Goal: Task Accomplishment & Management: Manage account settings

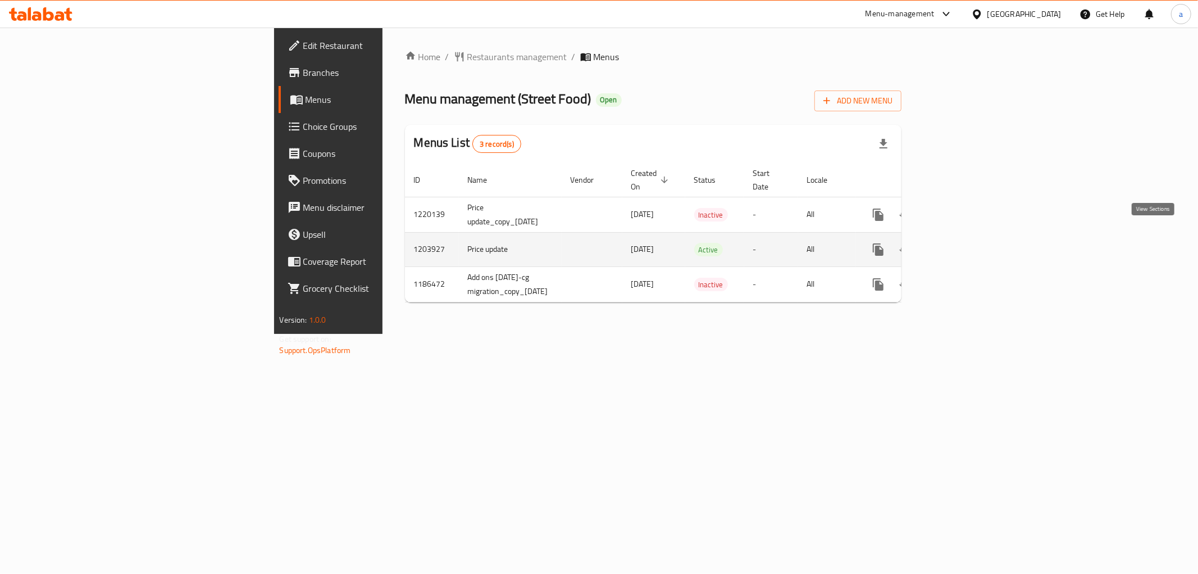
click at [973, 239] on link "enhanced table" at bounding box center [959, 249] width 27 height 27
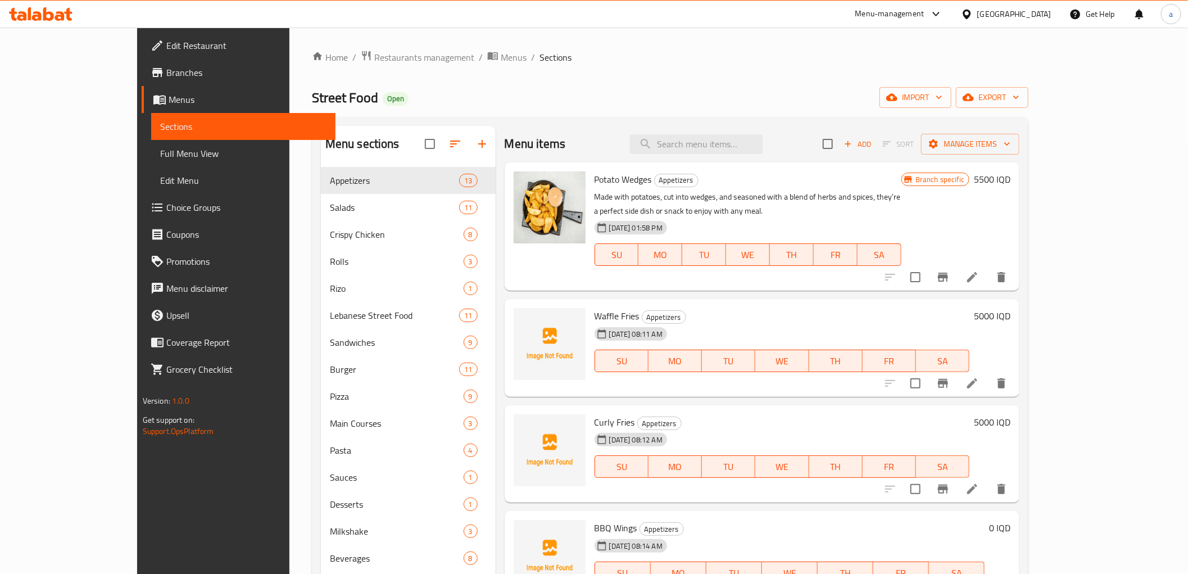
click at [521, 90] on div "Street Food Open import export" at bounding box center [670, 97] width 716 height 21
click at [160, 158] on span "Full Menu View" at bounding box center [243, 153] width 166 height 13
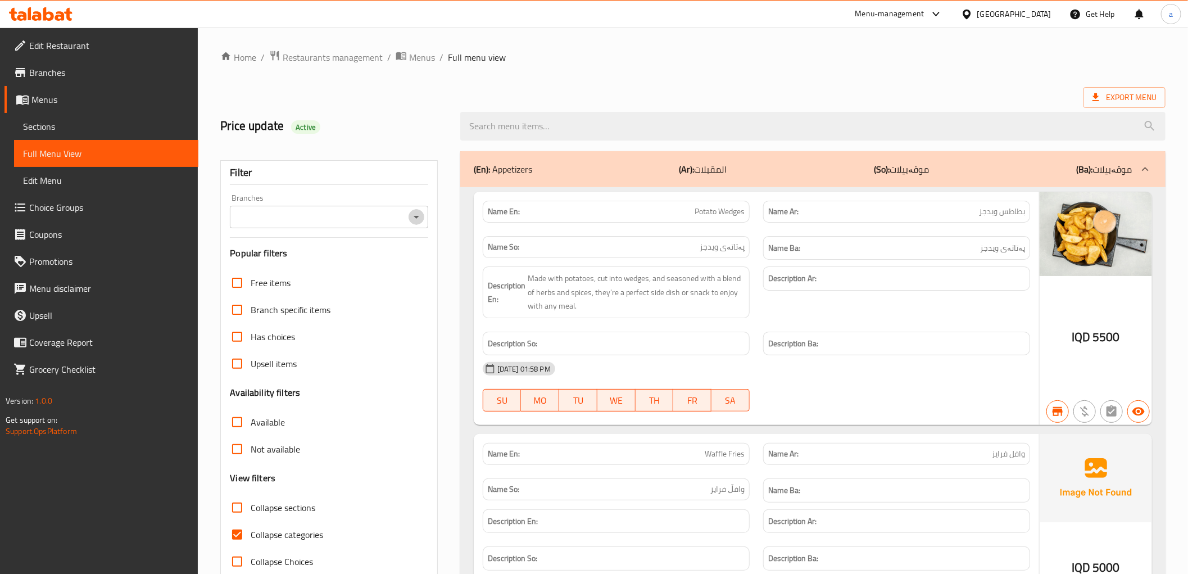
click at [413, 222] on icon "Open" at bounding box center [416, 216] width 13 height 13
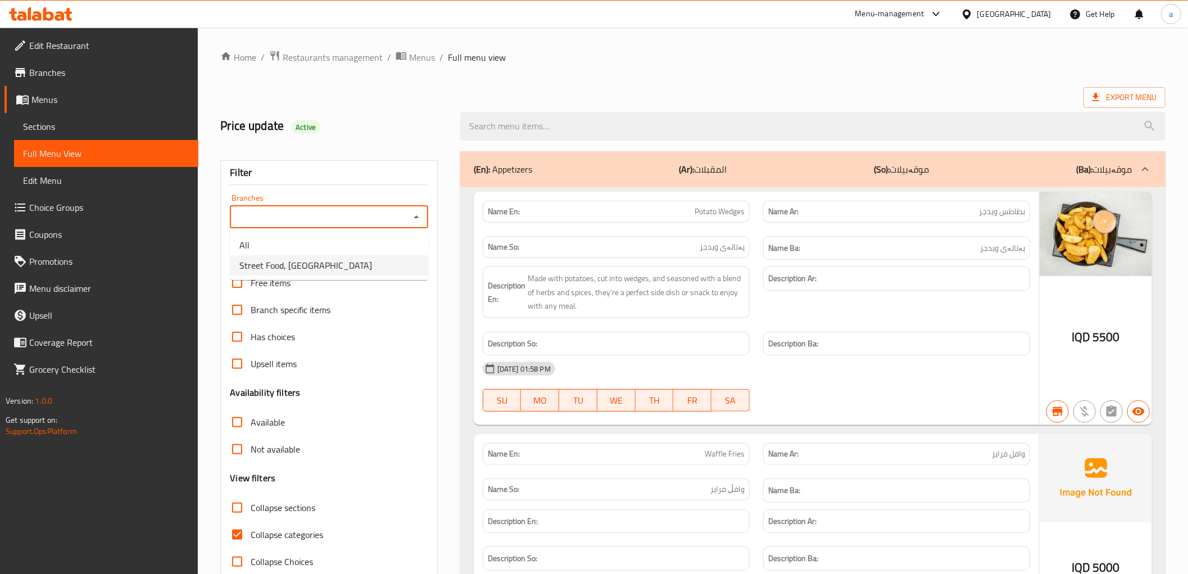
click at [385, 258] on li "Street Food, [GEOGRAPHIC_DATA]" at bounding box center [329, 265] width 198 height 20
type input "Street Food, [GEOGRAPHIC_DATA]"
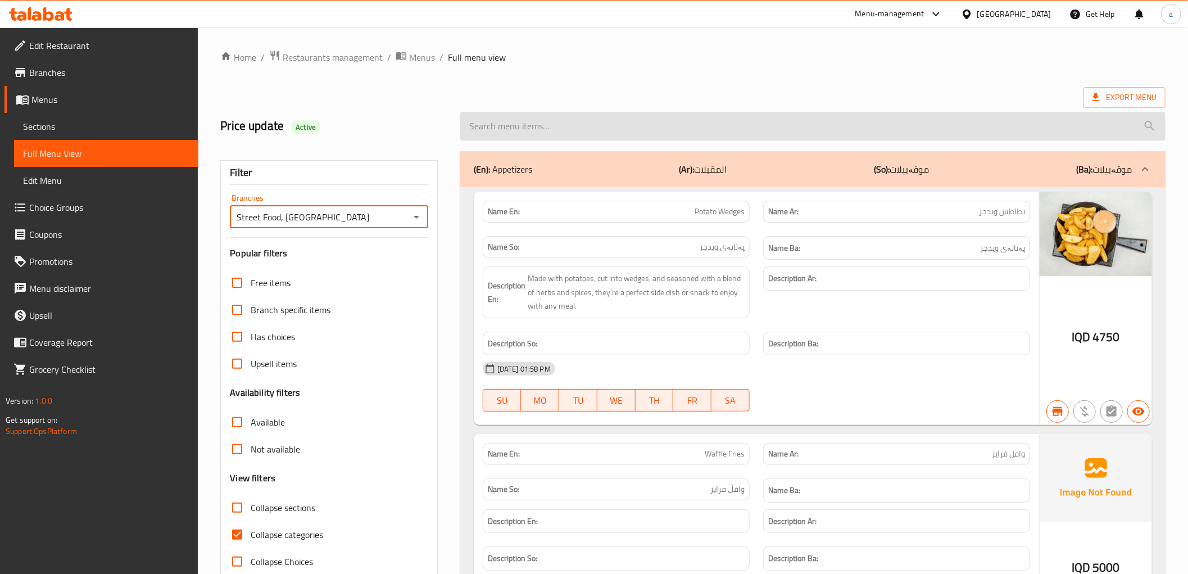
click at [624, 131] on input "search" at bounding box center [812, 126] width 705 height 29
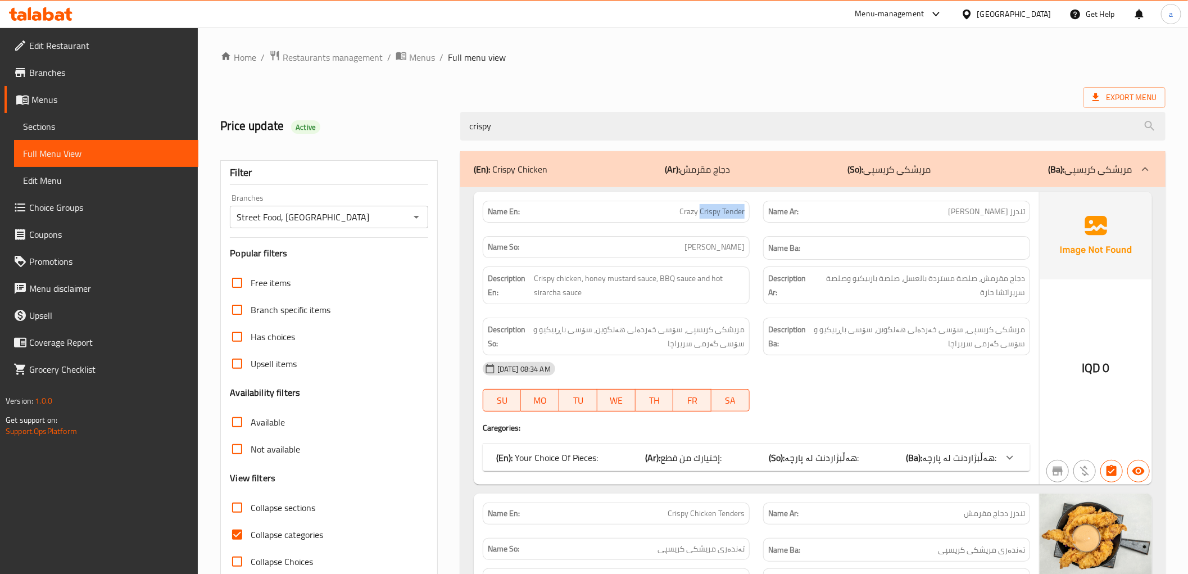
drag, startPoint x: 701, startPoint y: 215, endPoint x: 751, endPoint y: 213, distance: 50.6
click at [751, 213] on div "Name En: Crazy Crispy Tender" at bounding box center [616, 211] width 280 height 35
copy span "Crispy Tender"
drag, startPoint x: 506, startPoint y: 127, endPoint x: 411, endPoint y: 135, distance: 95.3
click at [412, 134] on div "Price update Active crispy" at bounding box center [692, 126] width 958 height 50
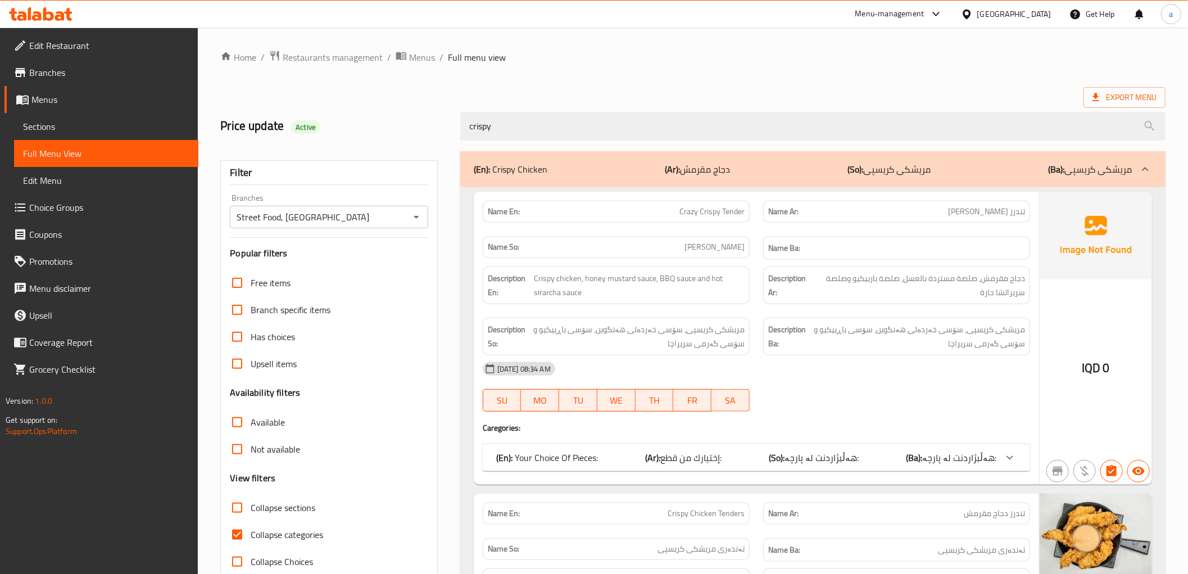
paste input "Crispy Tender"
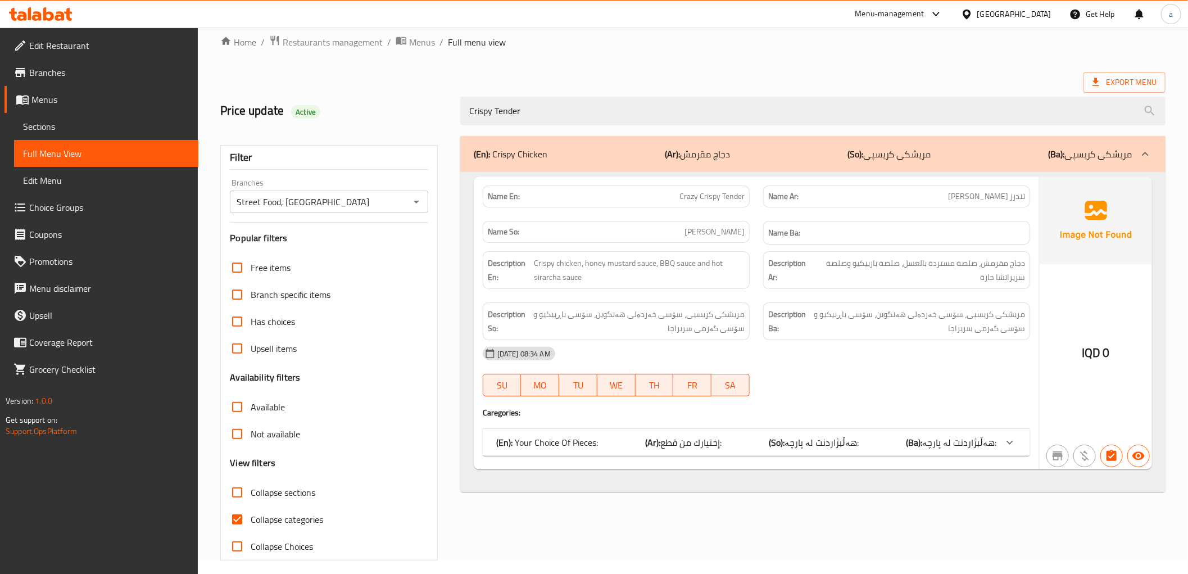
scroll to position [24, 0]
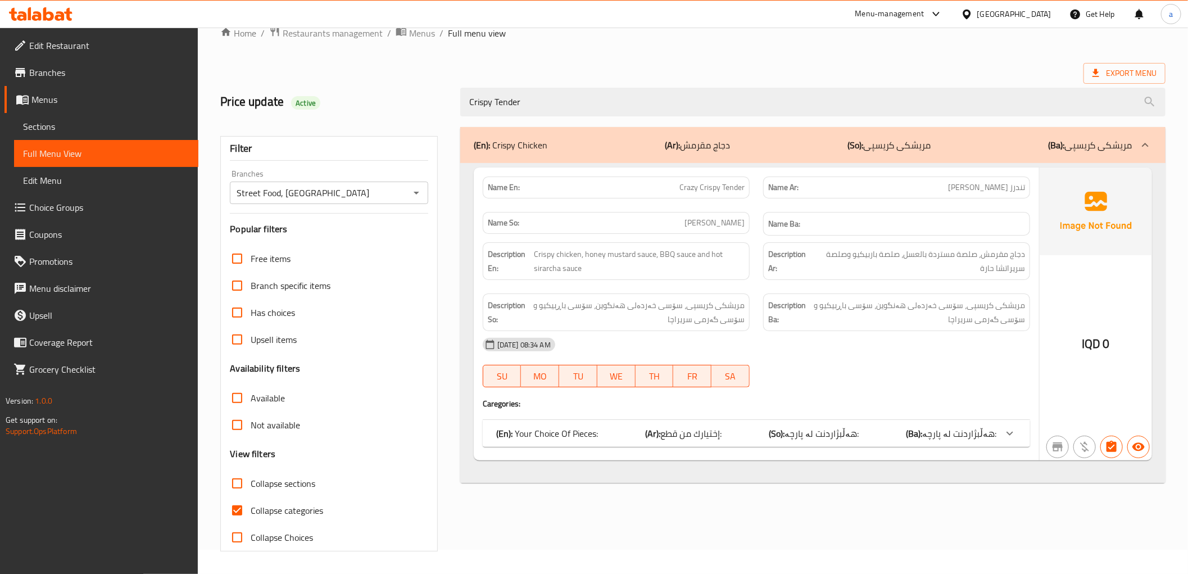
click at [644, 429] on div "(En): Your Choice Of Pieces: (Ar): إختيارك من قطع: (So): هەڵبژاردنت لە پارچە: (…" at bounding box center [746, 432] width 500 height 13
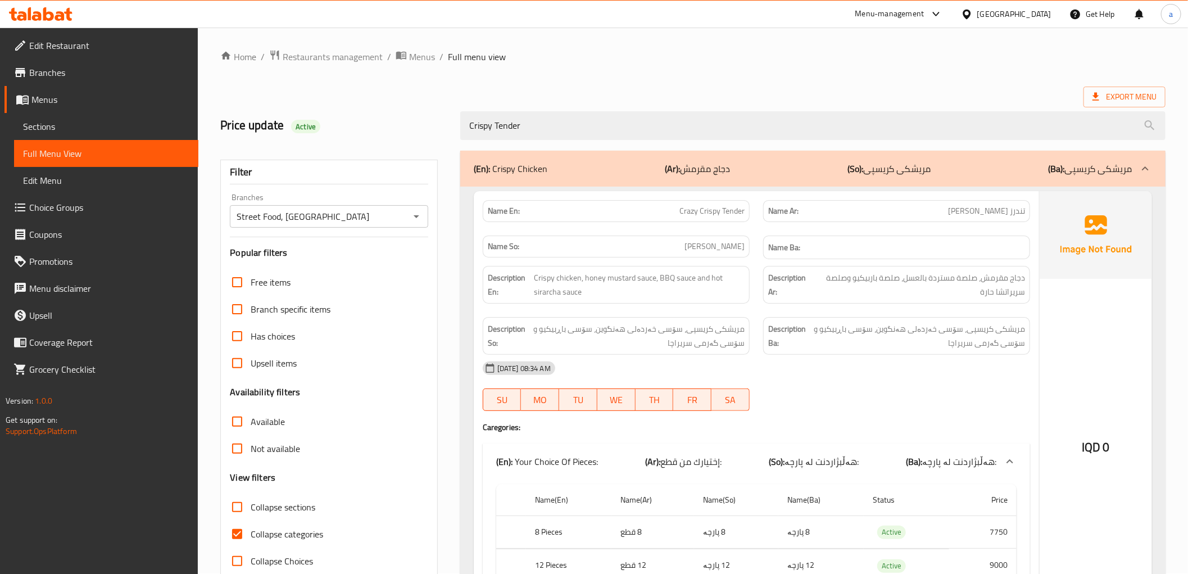
scroll to position [0, 0]
drag, startPoint x: 495, startPoint y: 128, endPoint x: 452, endPoint y: 133, distance: 43.6
click at [452, 133] on div "Price update Active Crispy Tender" at bounding box center [692, 126] width 958 height 50
type input "Tender"
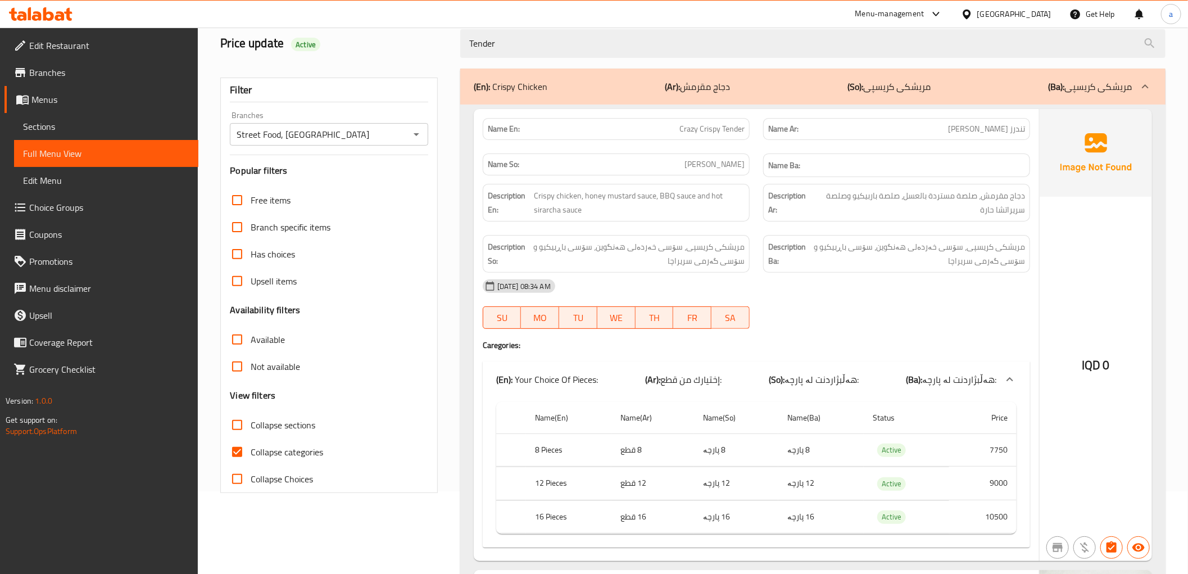
drag, startPoint x: 520, startPoint y: 44, endPoint x: 409, endPoint y: 70, distance: 113.8
click at [414, 57] on div "Price update Active Tender" at bounding box center [692, 44] width 958 height 50
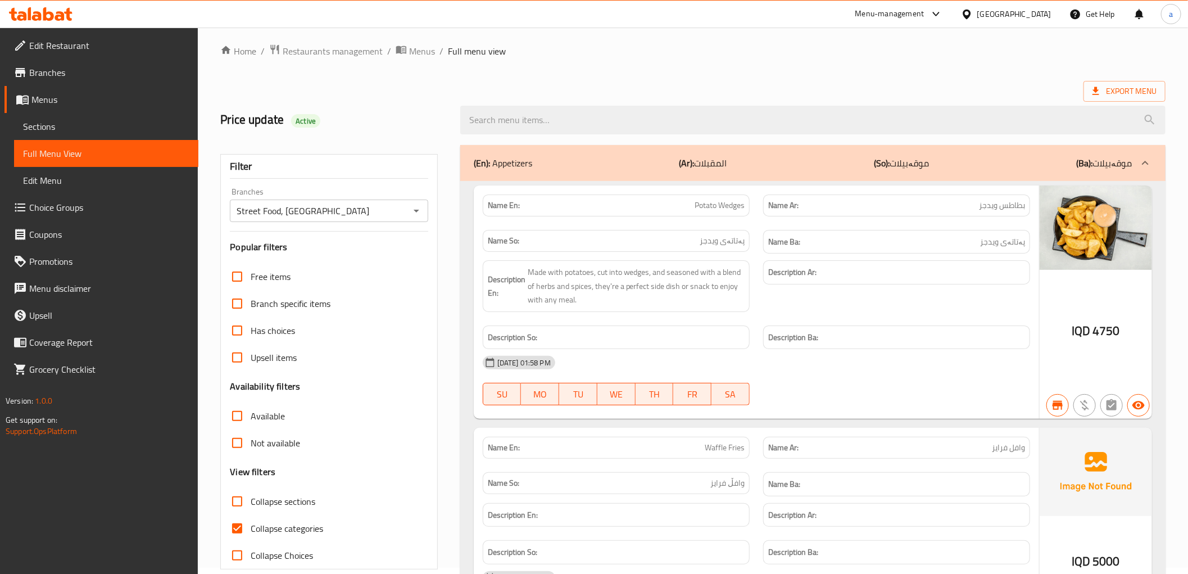
scroll to position [0, 0]
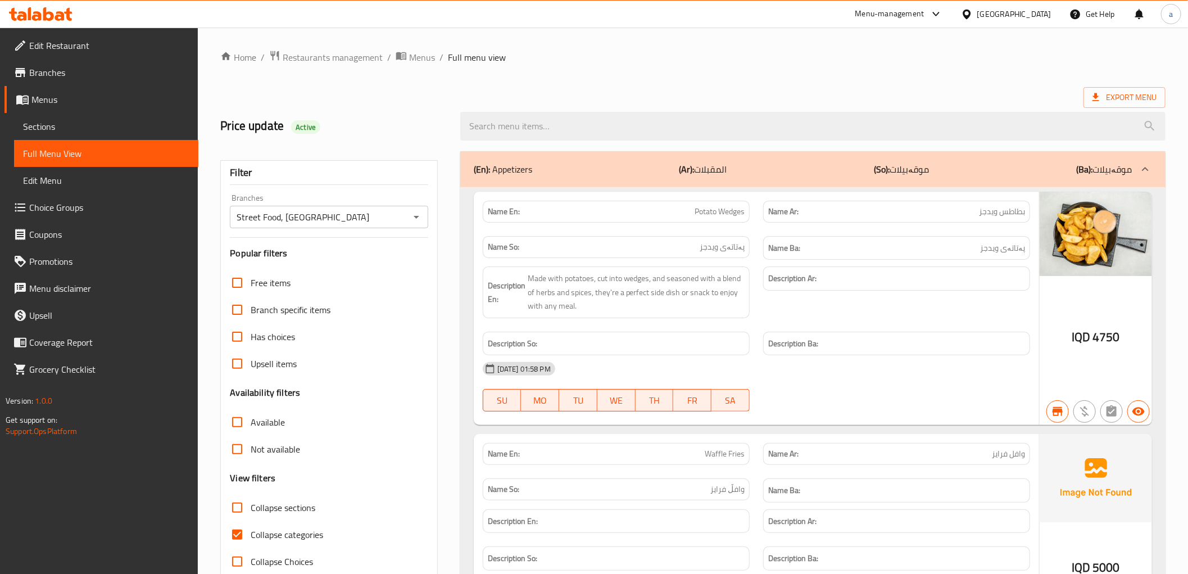
paste input "Crispy Tender"
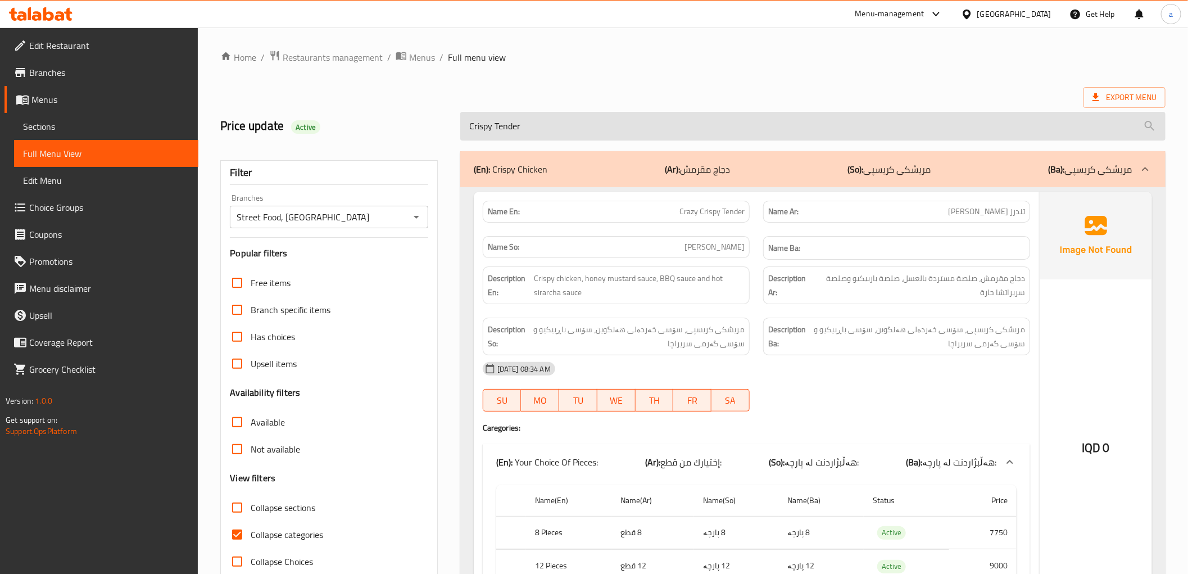
click at [478, 126] on input "Crispy Tender" at bounding box center [812, 126] width 705 height 29
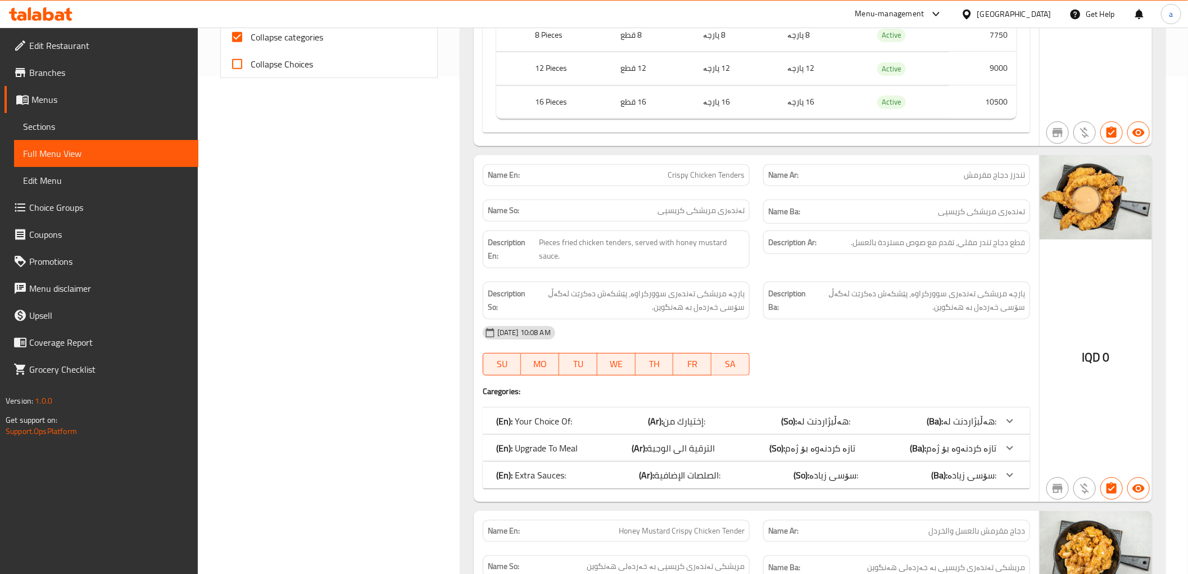
scroll to position [598, 0]
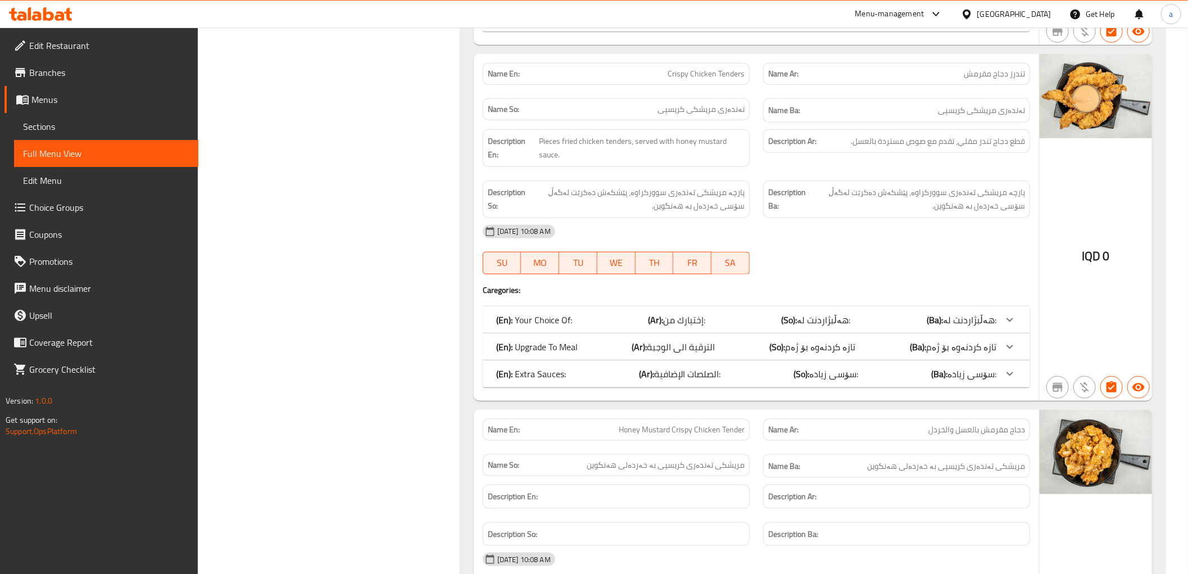
click at [819, 321] on span "هەڵبژاردنت لە:" at bounding box center [823, 319] width 53 height 17
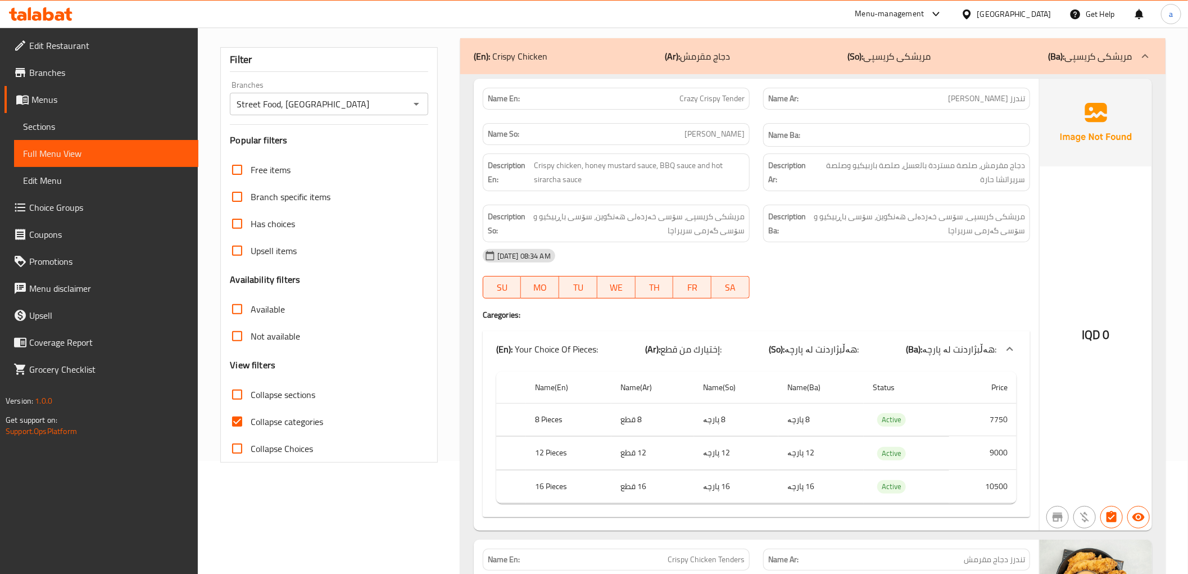
scroll to position [0, 0]
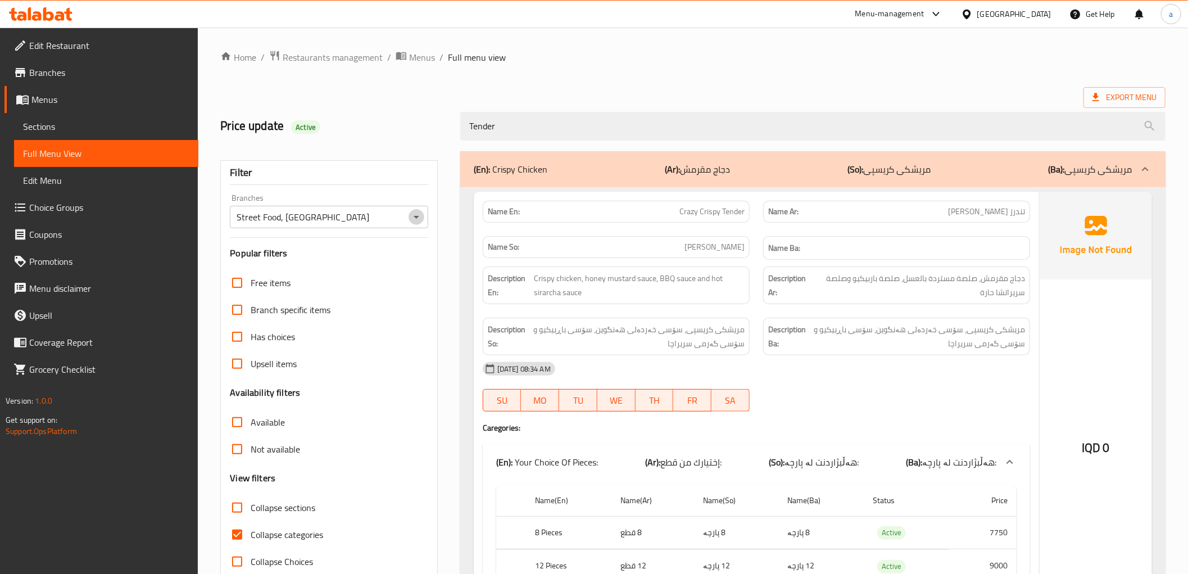
click at [416, 217] on icon "Open" at bounding box center [416, 217] width 6 height 3
drag, startPoint x: 554, startPoint y: 114, endPoint x: 264, endPoint y: 135, distance: 291.2
click at [264, 135] on div "Price update Active Tender" at bounding box center [692, 126] width 958 height 50
paste input "occa Avocado Salad"
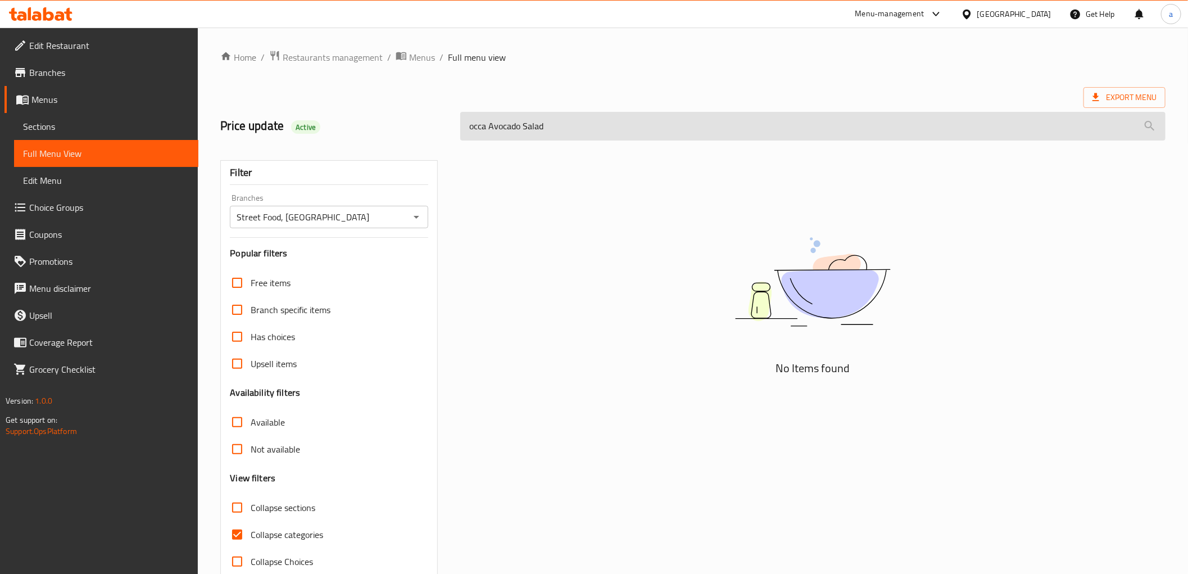
click at [469, 130] on input "occa Avocado Salad" at bounding box center [812, 126] width 705 height 29
drag, startPoint x: 571, startPoint y: 127, endPoint x: 485, endPoint y: 137, distance: 86.0
click at [485, 137] on input "rocca Avocado Salad" at bounding box center [812, 126] width 705 height 29
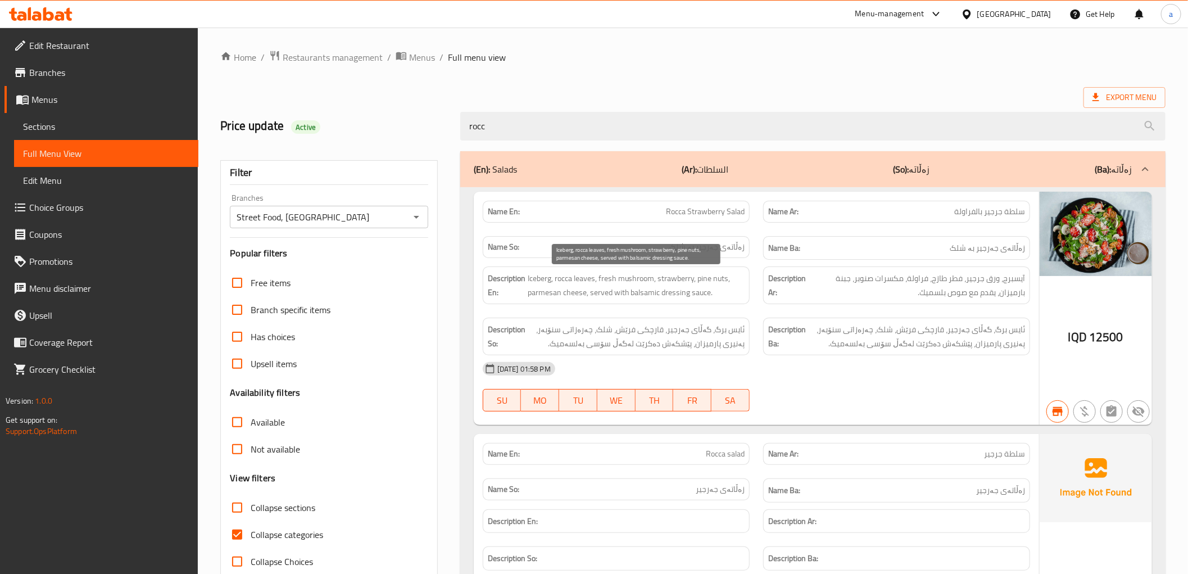
click at [620, 297] on span "Iceberg, rocca leaves, fresh mushroom, strawberry, pine nuts, parmesan cheese, …" at bounding box center [636, 285] width 217 height 28
drag, startPoint x: 536, startPoint y: 125, endPoint x: 416, endPoint y: 130, distance: 120.9
click at [416, 130] on div "Price update Active rocc" at bounding box center [692, 126] width 958 height 50
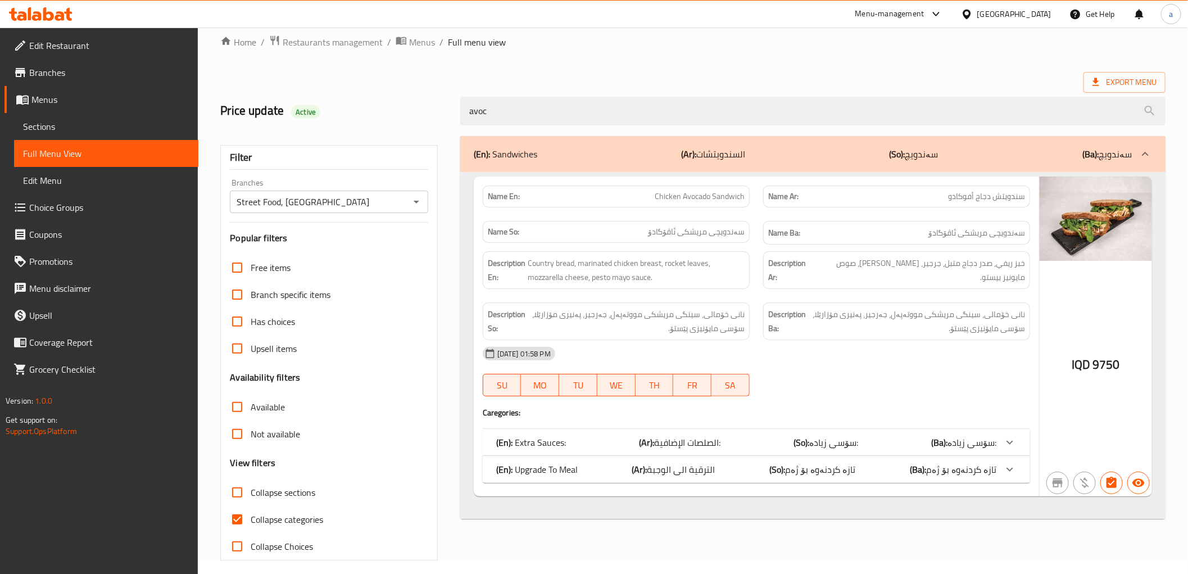
scroll to position [24, 0]
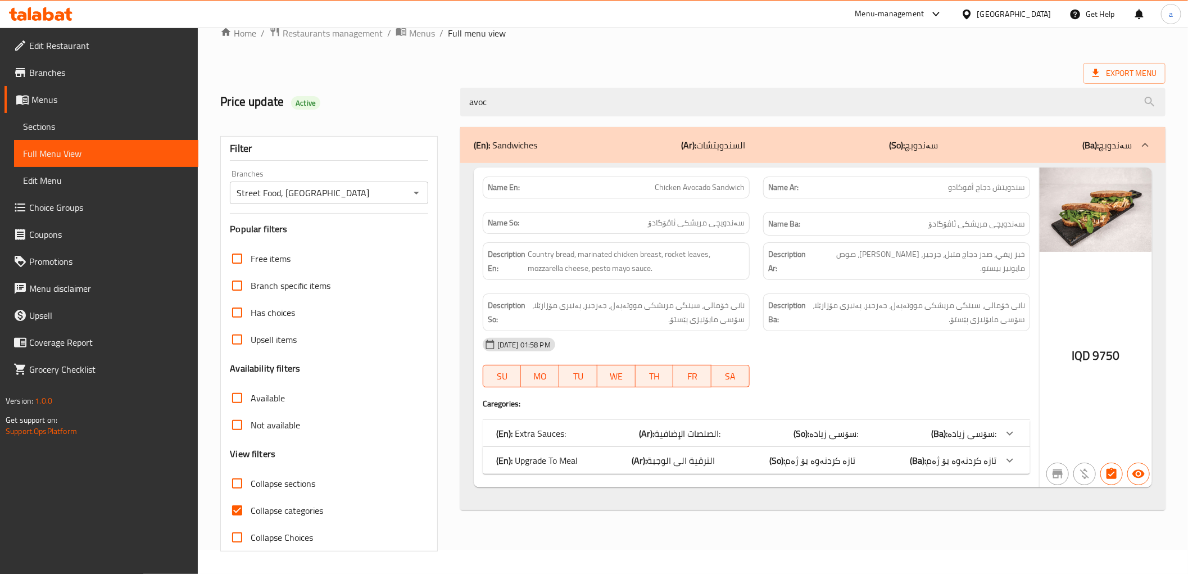
drag, startPoint x: 503, startPoint y: 108, endPoint x: 408, endPoint y: 113, distance: 95.7
click at [408, 113] on div "Price update Active avoc" at bounding box center [692, 102] width 958 height 50
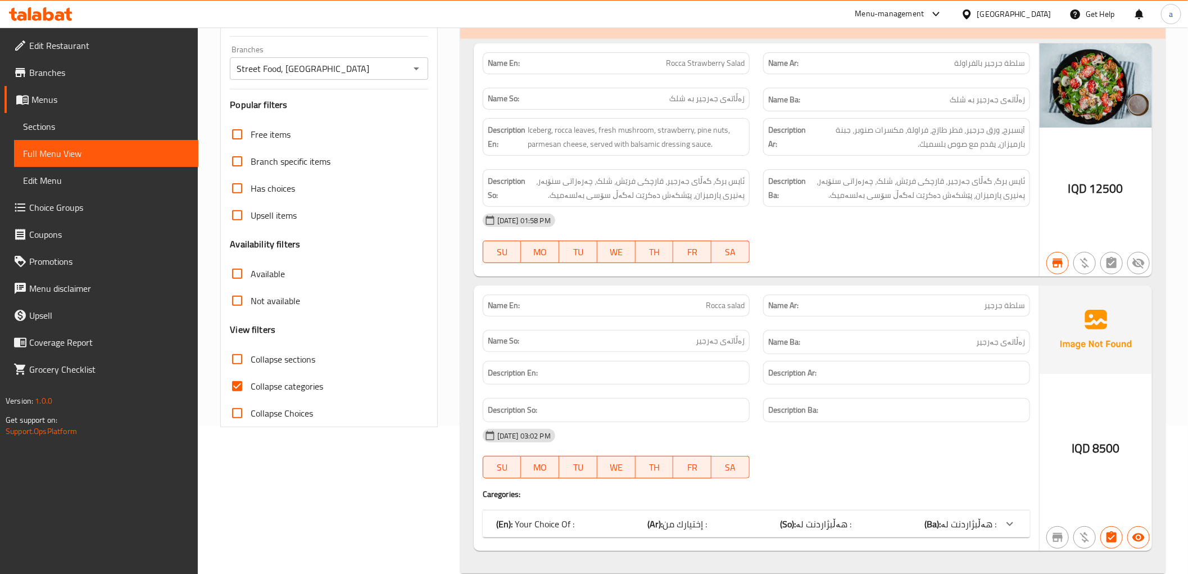
scroll to position [171, 0]
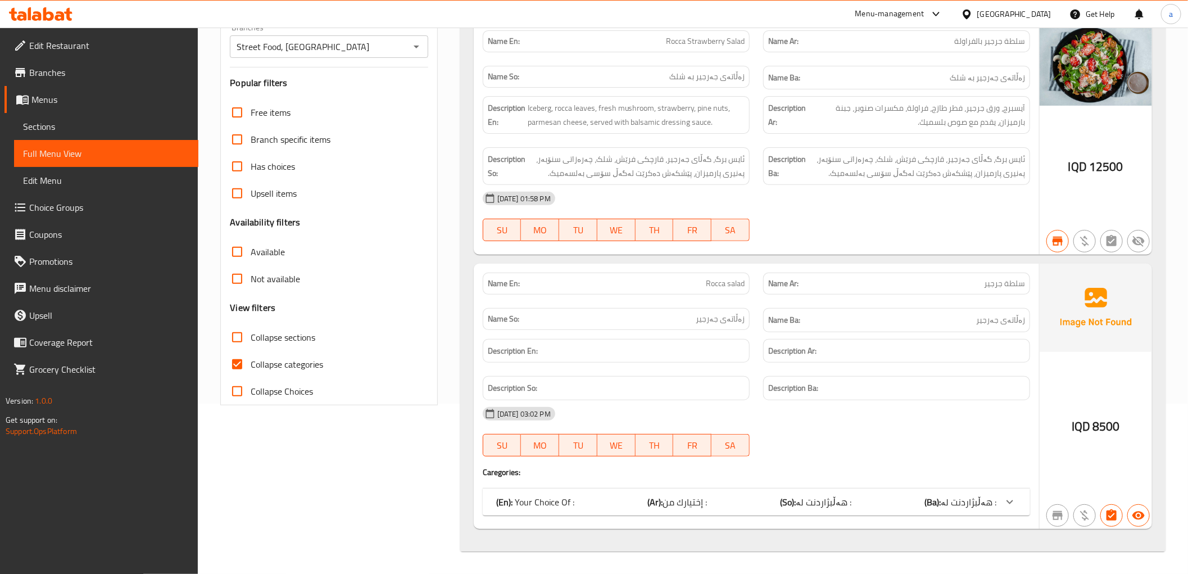
click at [562, 500] on p "(En): Your Choice Of :" at bounding box center [535, 501] width 78 height 13
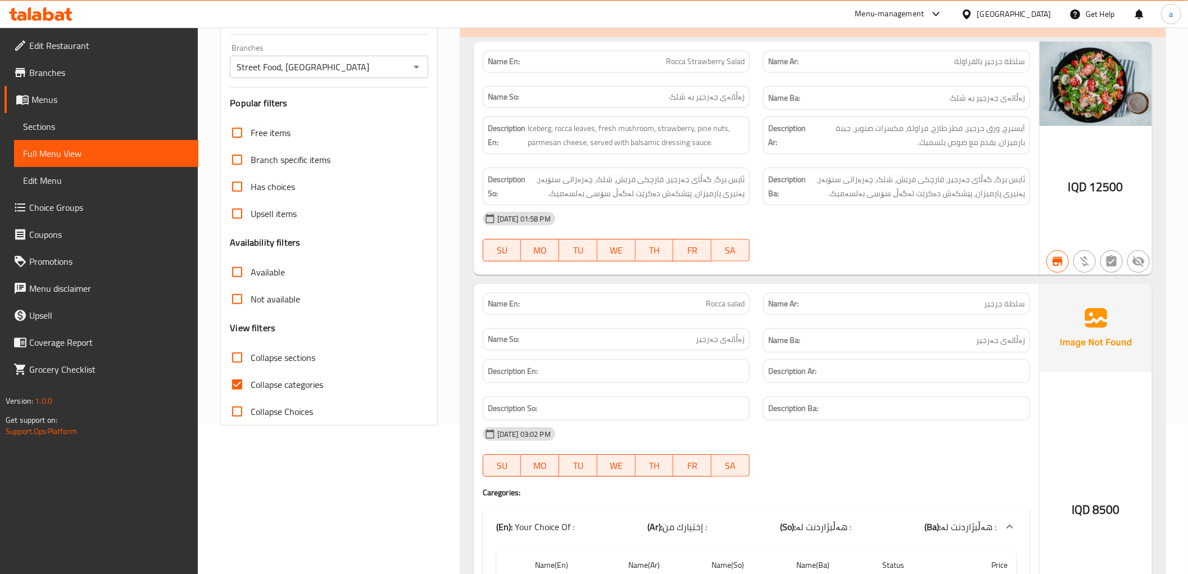
scroll to position [0, 0]
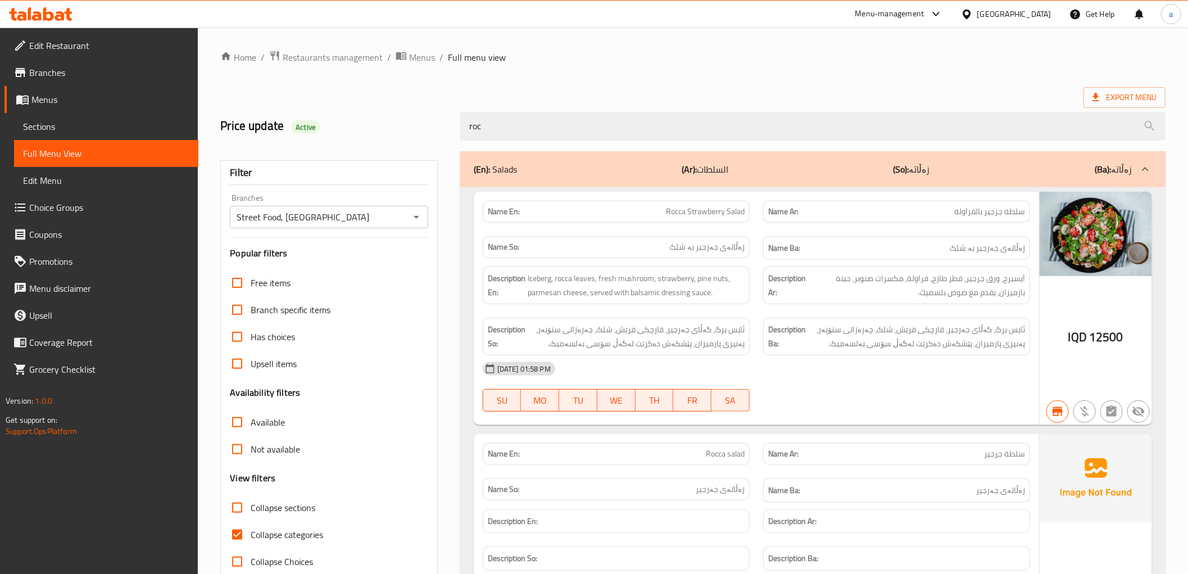
drag, startPoint x: 553, startPoint y: 121, endPoint x: 372, endPoint y: 132, distance: 181.2
click at [374, 127] on div "Price update Active roc" at bounding box center [692, 126] width 958 height 50
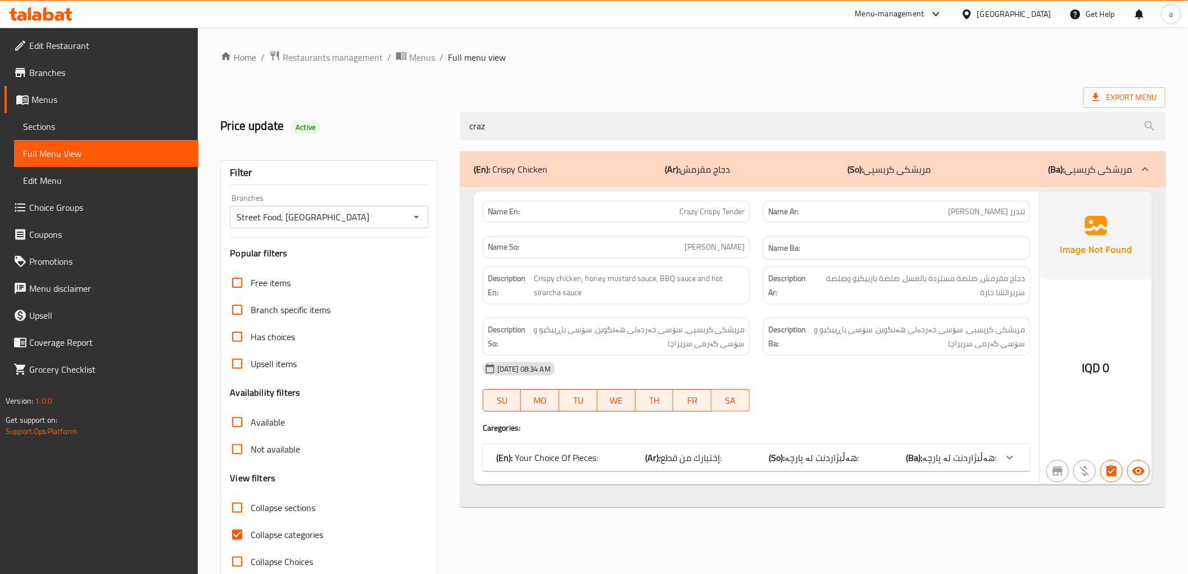
drag, startPoint x: 594, startPoint y: 113, endPoint x: 441, endPoint y: 126, distance: 153.3
click at [441, 126] on div "Price update Active craz" at bounding box center [692, 126] width 958 height 50
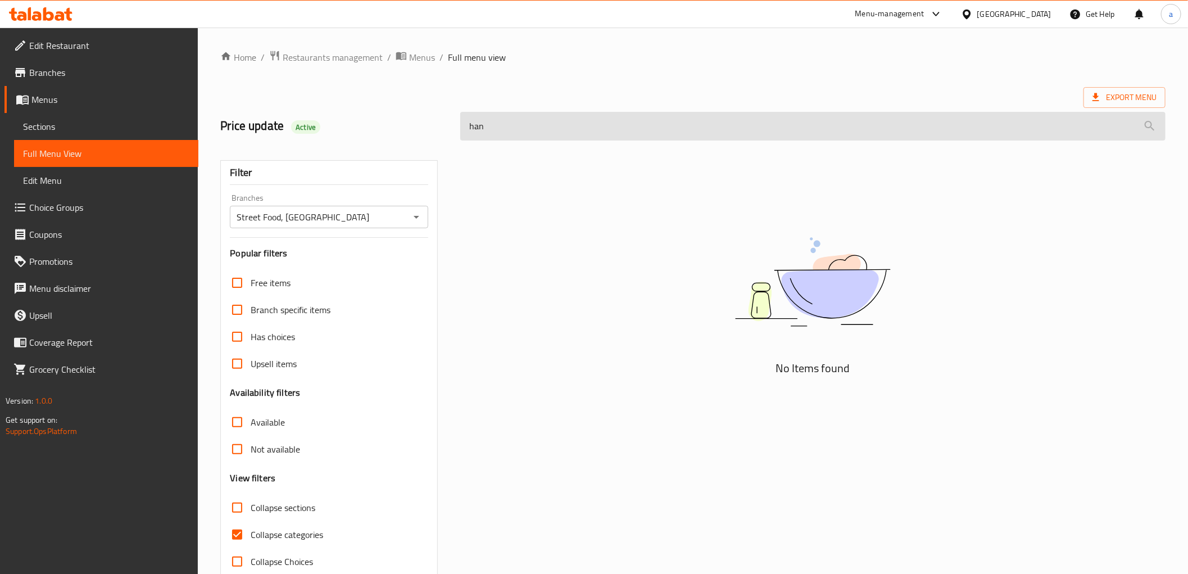
drag, startPoint x: 496, startPoint y: 130, endPoint x: 467, endPoint y: 131, distance: 29.2
click at [467, 131] on input "han" at bounding box center [812, 126] width 705 height 29
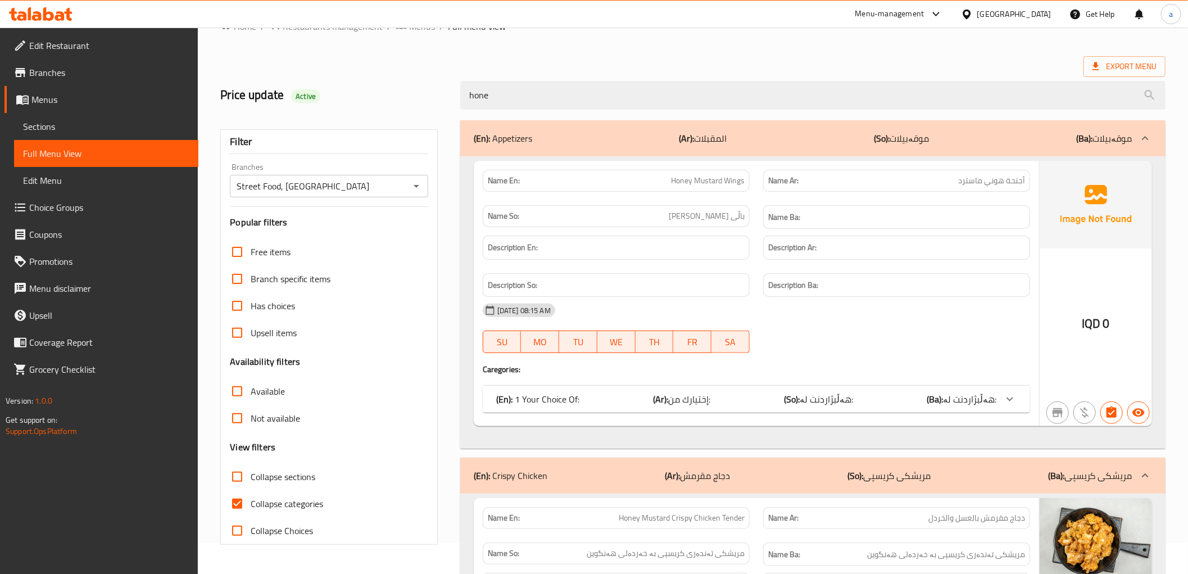
scroll to position [83, 0]
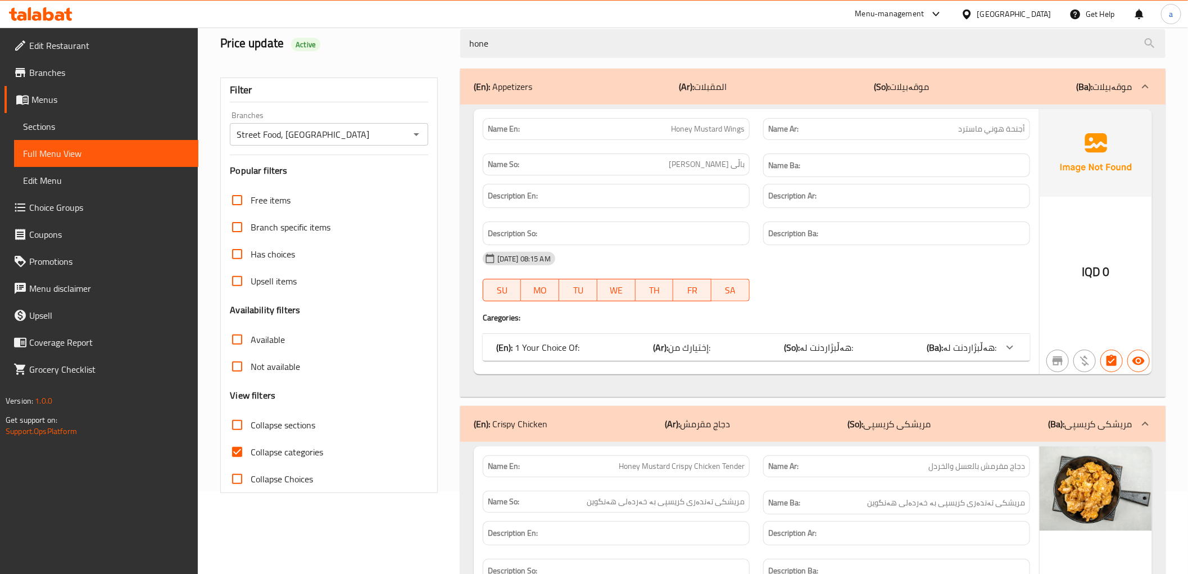
type input "hone"
click at [707, 341] on span "إختيارك من:" at bounding box center [689, 347] width 42 height 17
